Goal: Navigation & Orientation: Find specific page/section

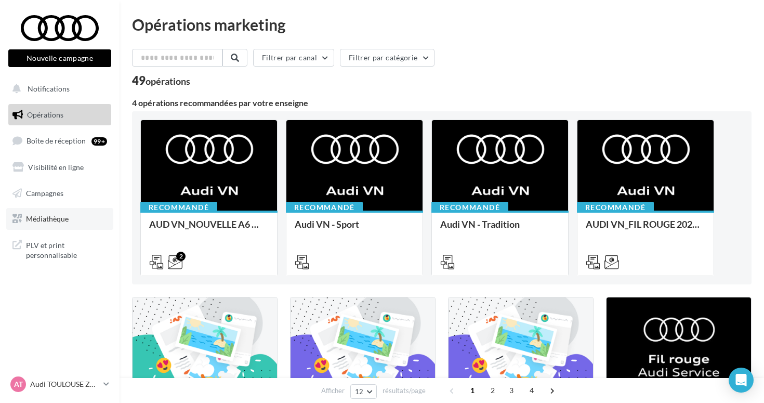
click at [67, 211] on link "Médiathèque" at bounding box center [59, 219] width 107 height 22
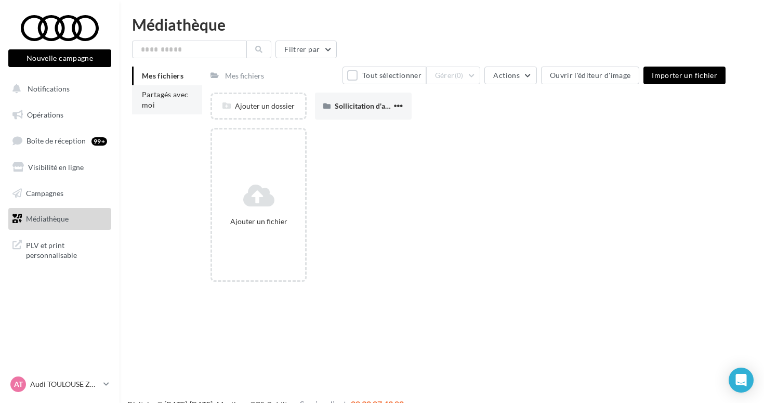
click at [188, 108] on li "Partagés avec moi" at bounding box center [167, 99] width 70 height 29
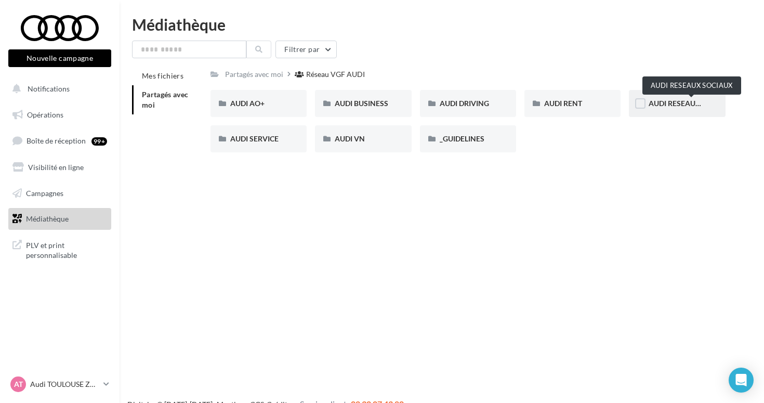
click at [661, 101] on span "AUDI RESEAUX SOCIAUX" at bounding box center [692, 103] width 86 height 9
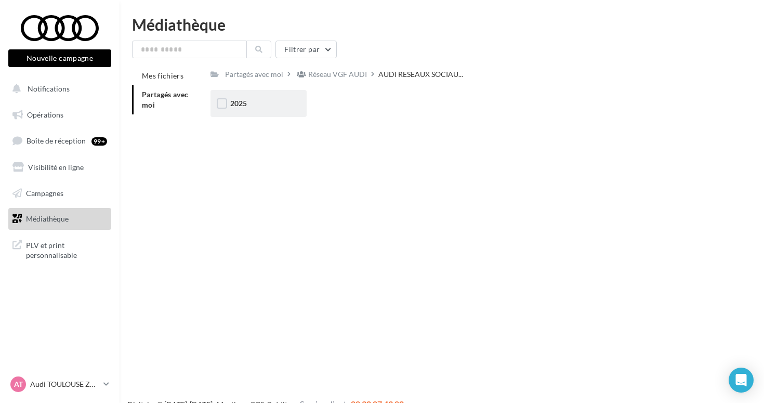
click at [282, 106] on div "2025" at bounding box center [258, 103] width 57 height 10
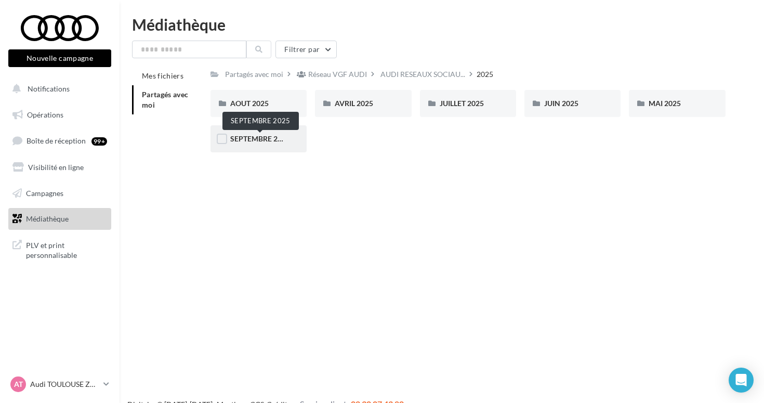
click at [263, 142] on span "SEPTEMBRE 2025" at bounding box center [260, 138] width 60 height 9
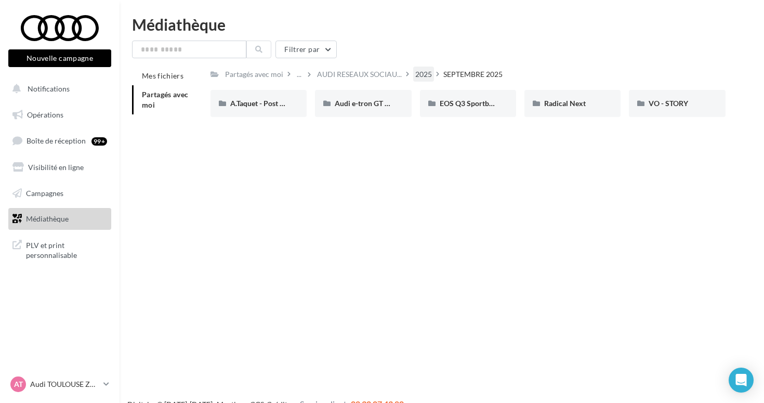
click at [421, 73] on div "2025" at bounding box center [424, 74] width 17 height 10
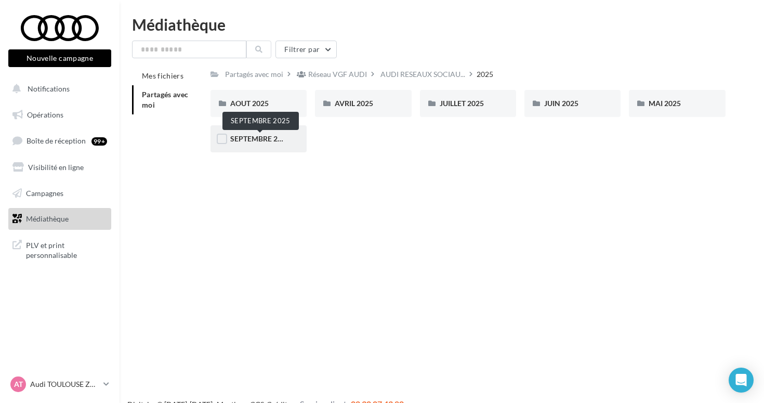
click at [248, 142] on span "SEPTEMBRE 2025" at bounding box center [260, 138] width 60 height 9
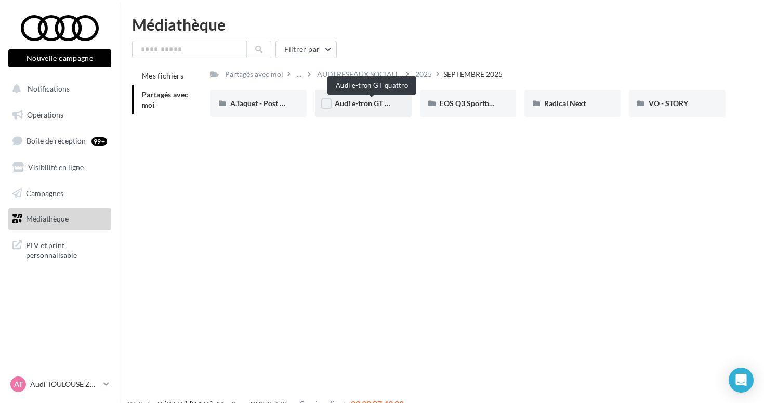
click at [364, 102] on span "Audi e-tron GT quattro" at bounding box center [372, 103] width 74 height 9
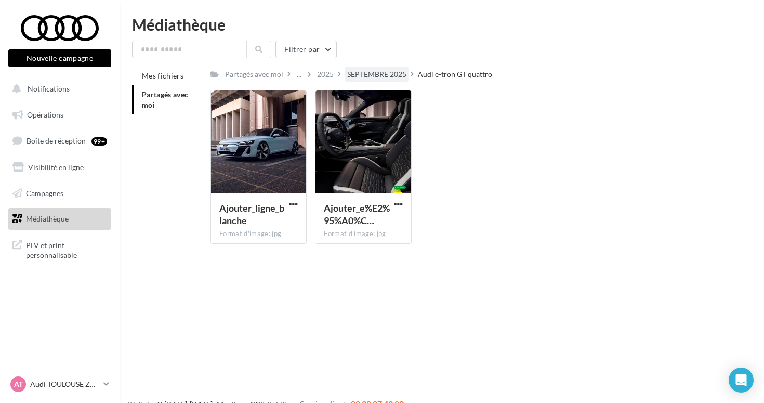
click at [394, 68] on div "SEPTEMBRE 2025" at bounding box center [376, 74] width 63 height 15
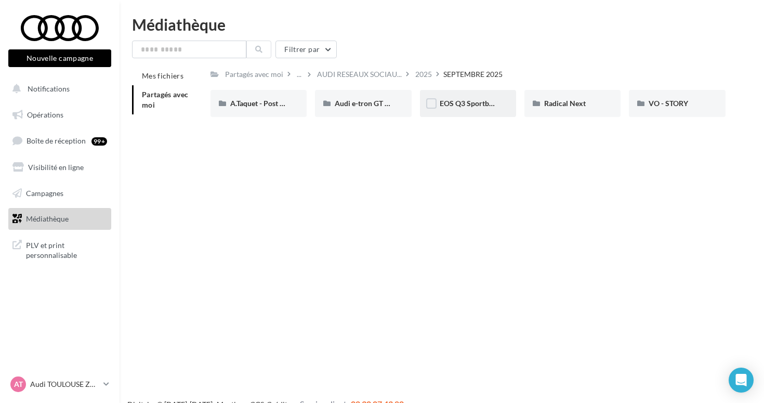
click at [446, 97] on div "EOS Q3 Sportback & SB e-Hybrid" at bounding box center [468, 103] width 96 height 27
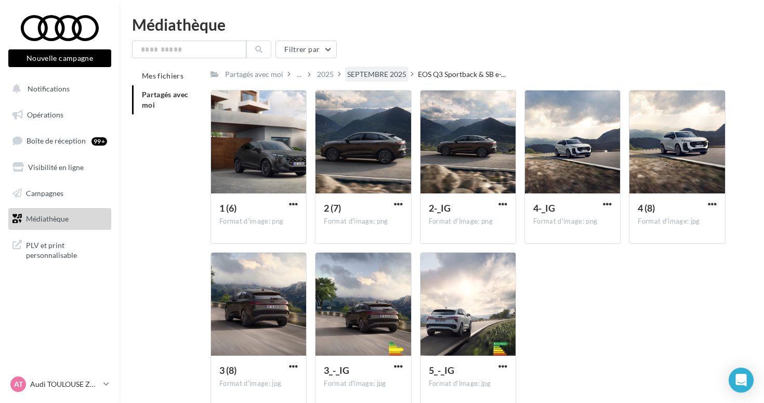
click at [398, 69] on div "SEPTEMBRE 2025" at bounding box center [376, 74] width 63 height 15
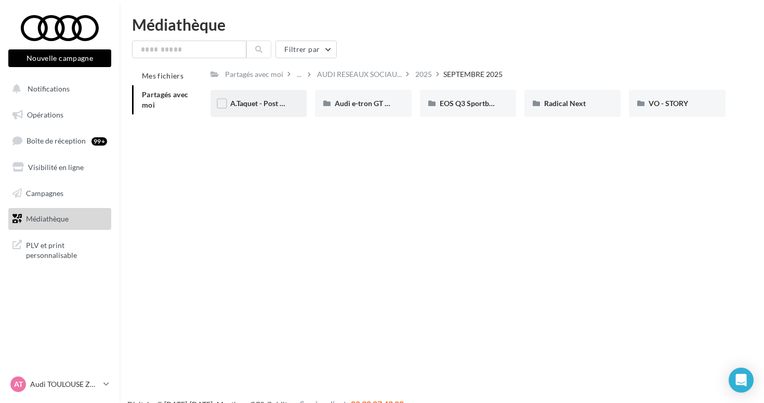
click at [281, 109] on div "A.Taquet - Post #2 Audi RS6" at bounding box center [258, 103] width 57 height 10
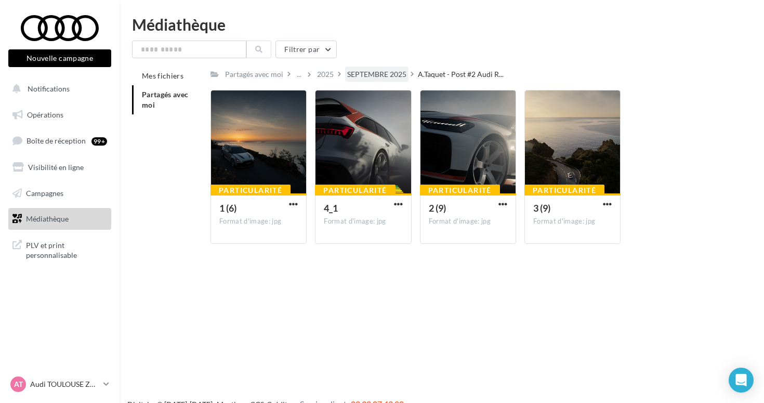
click at [385, 73] on div "SEPTEMBRE 2025" at bounding box center [376, 74] width 59 height 10
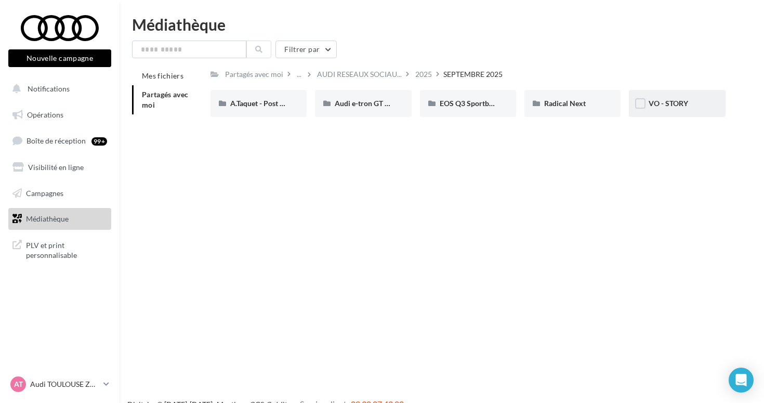
click at [665, 97] on div "VO - STORY" at bounding box center [677, 103] width 96 height 27
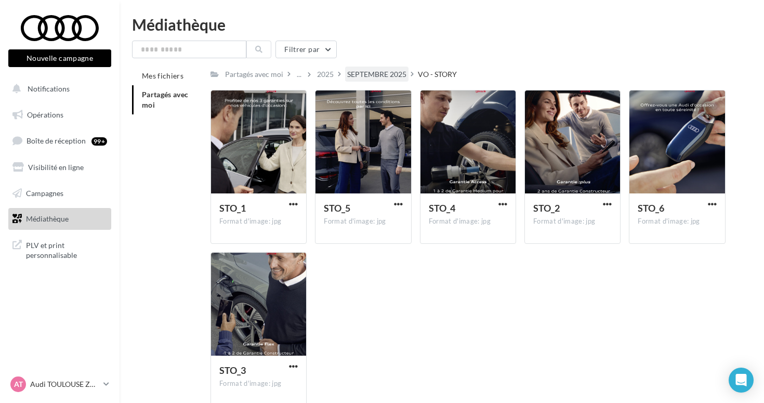
click at [383, 73] on div "SEPTEMBRE 2025" at bounding box center [376, 74] width 59 height 10
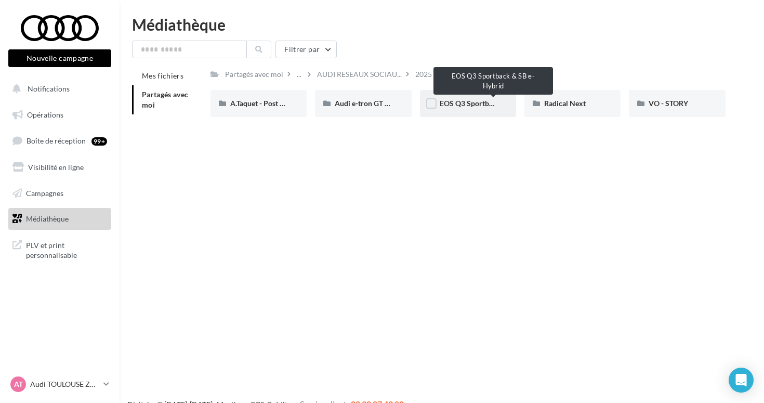
click at [453, 104] on span "EOS Q3 Sportback & SB e-Hybrid" at bounding box center [494, 103] width 109 height 9
